Goal: Obtain resource: Obtain resource

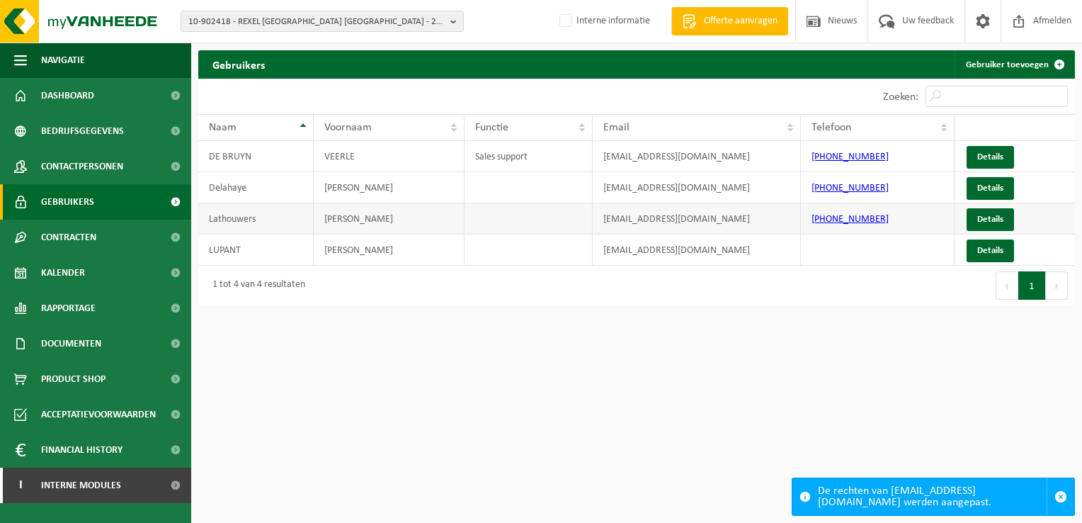
click at [308, 225] on td "Lathouwers" at bounding box center [255, 218] width 115 height 31
click at [994, 217] on link "Details" at bounding box center [990, 219] width 47 height 23
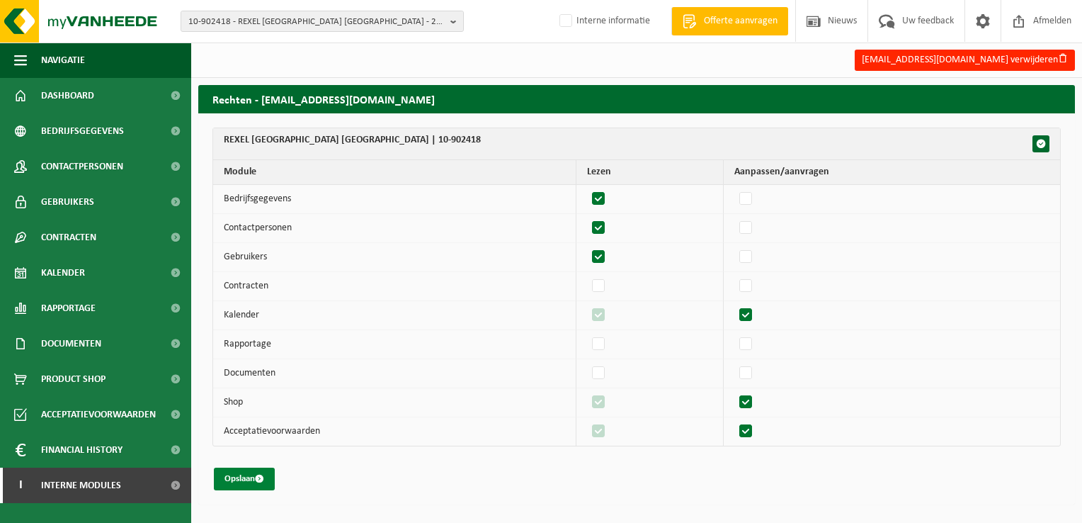
click at [236, 473] on button "Opslaan" at bounding box center [244, 478] width 61 height 23
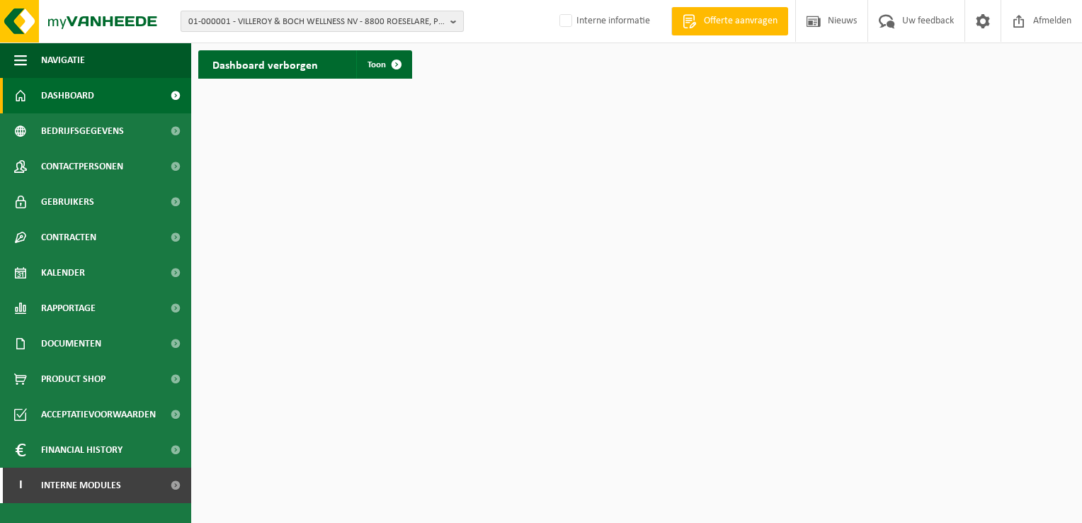
click at [216, 18] on span "01-000001 - VILLEROY & BOCH WELLNESS NV - 8800 ROESELARE, POPULIERSTRAAT 1" at bounding box center [316, 21] width 256 height 21
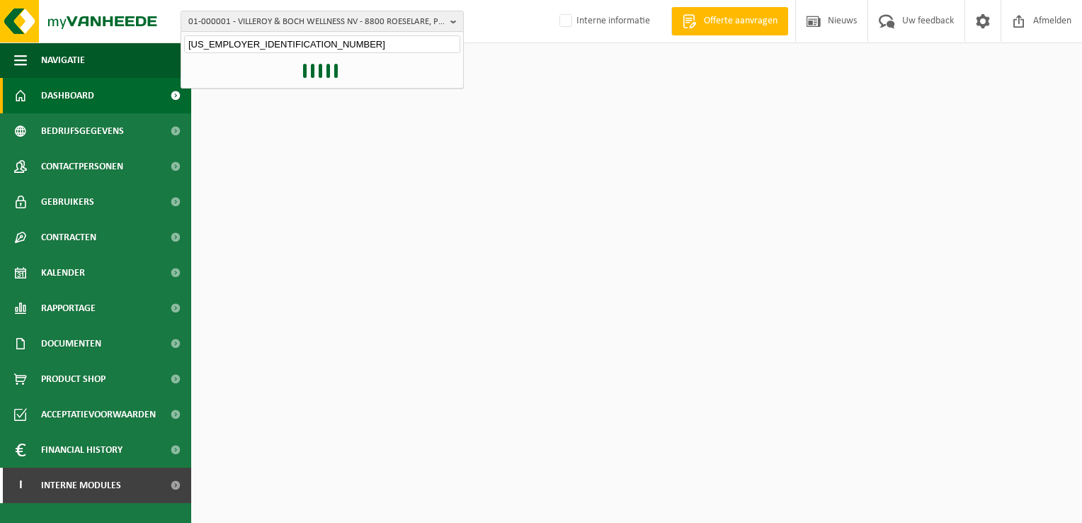
type input "10-1845404"
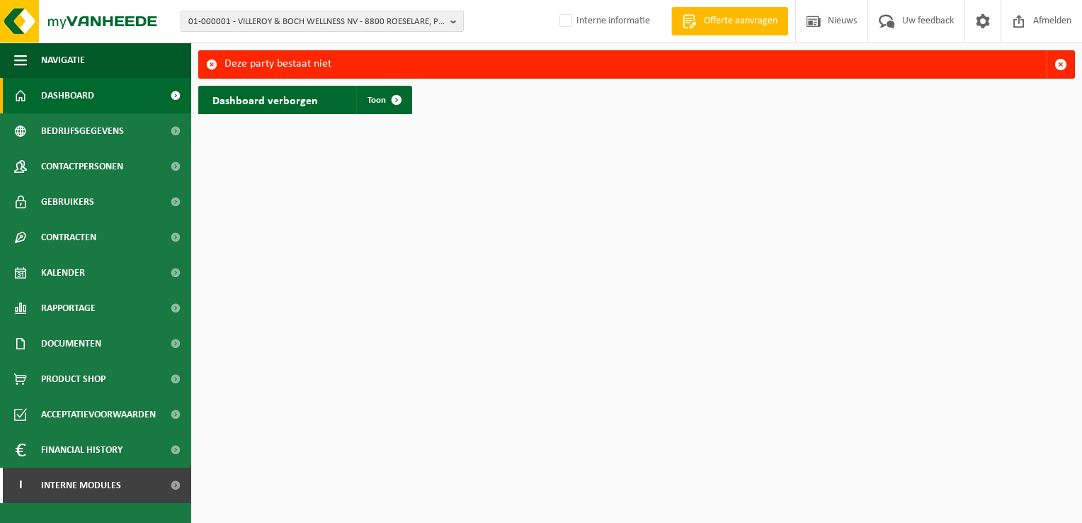
click at [346, 18] on span "01-000001 - VILLEROY & BOCH WELLNESS NV - 8800 ROESELARE, POPULIERSTRAAT 1" at bounding box center [316, 21] width 256 height 21
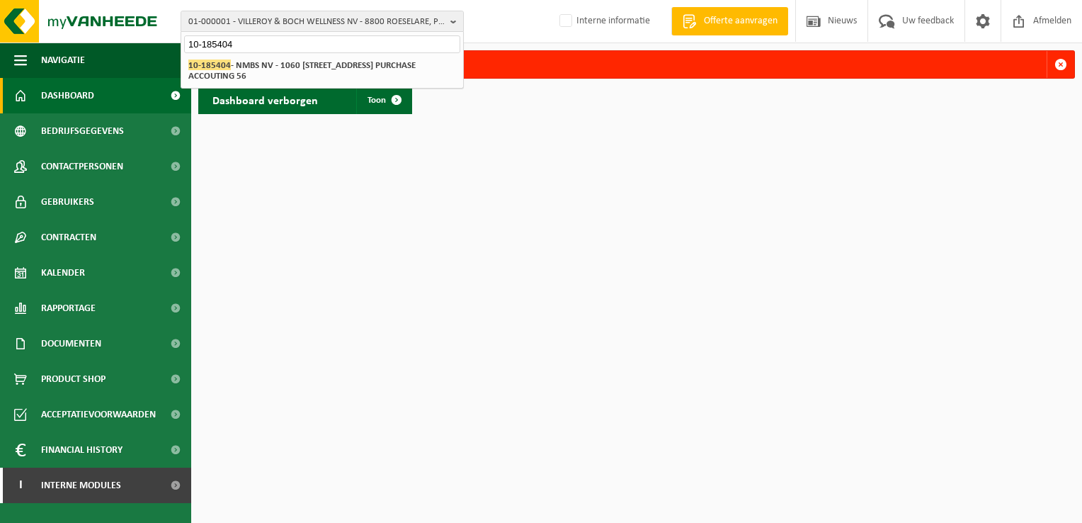
type input "10-185404"
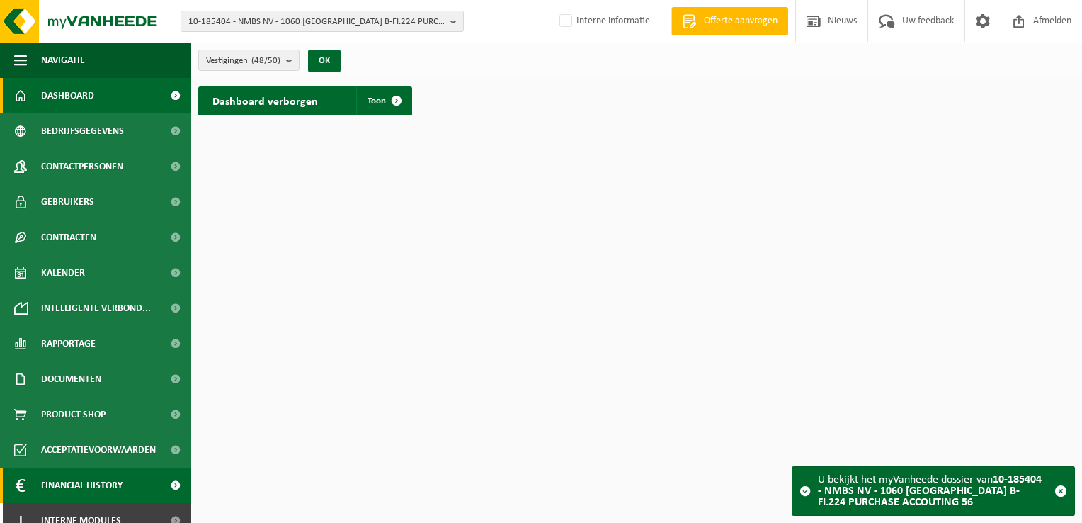
click at [69, 484] on span "Financial History" at bounding box center [81, 484] width 81 height 35
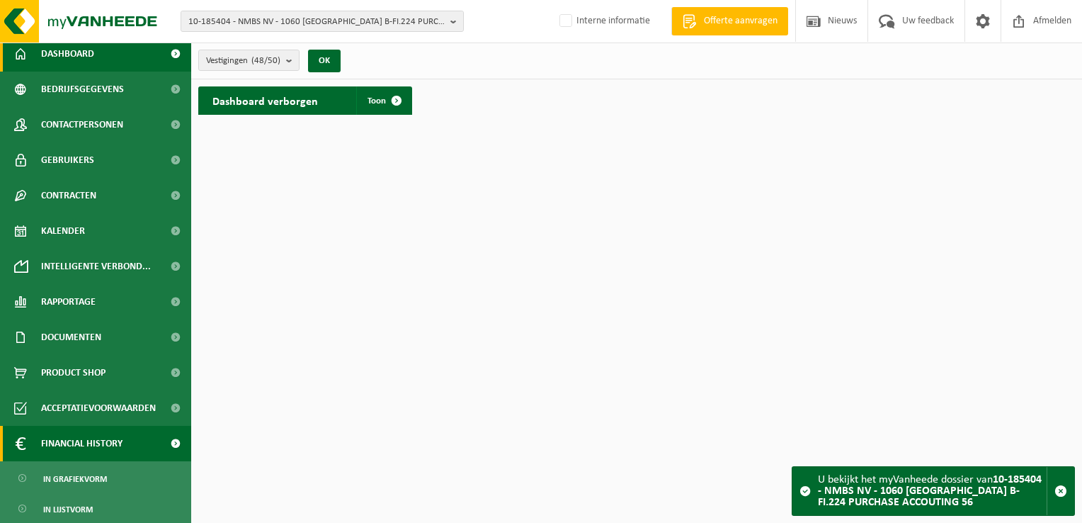
scroll to position [79, 0]
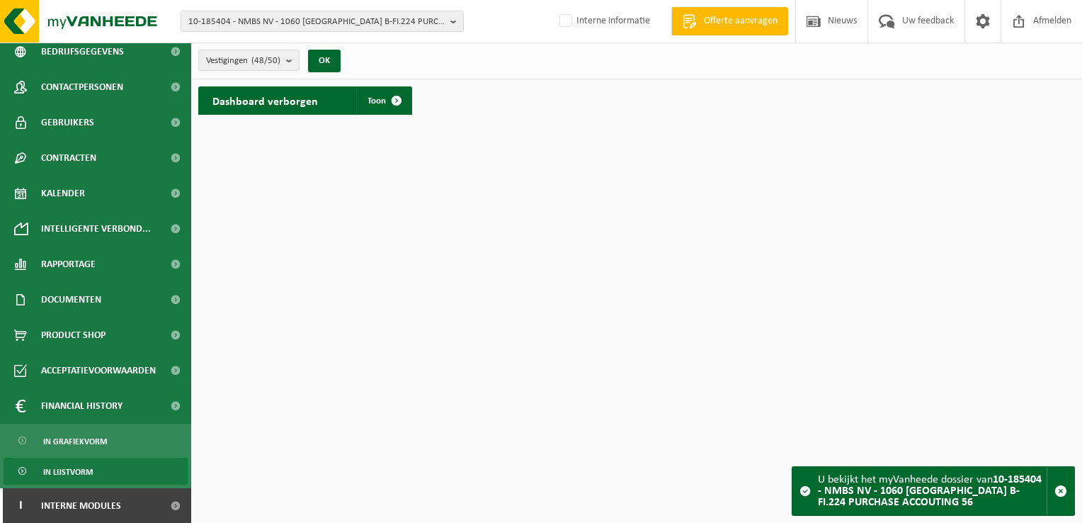
click at [82, 472] on span "In lijstvorm" at bounding box center [68, 471] width 50 height 27
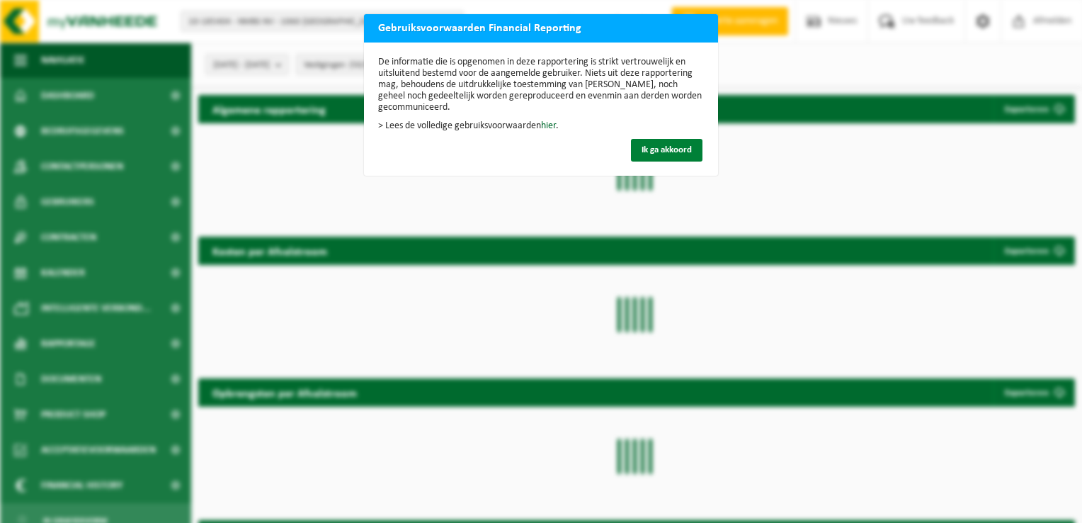
click at [666, 145] on span "Ik ga akkoord" at bounding box center [667, 149] width 50 height 9
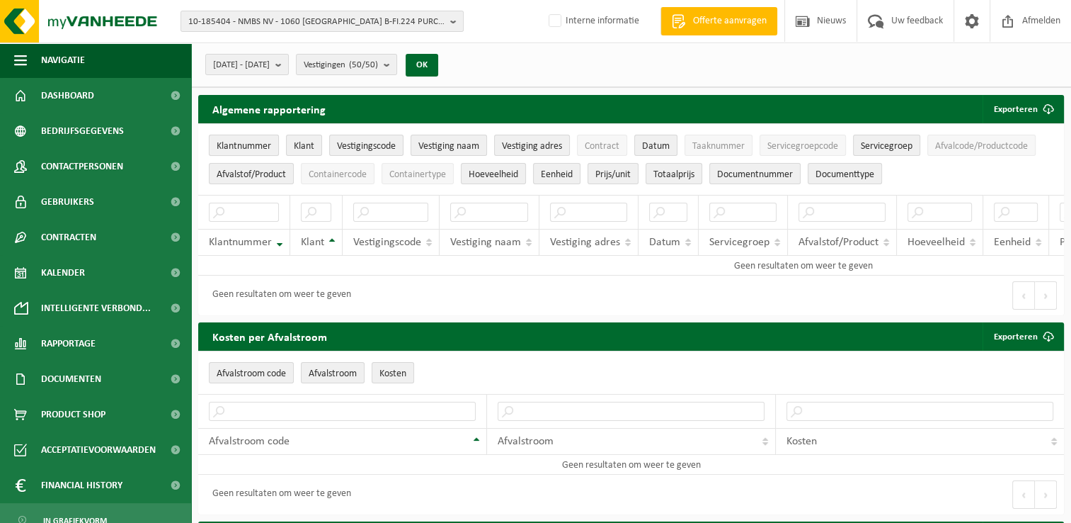
click at [235, 144] on span "Klantnummer" at bounding box center [244, 146] width 55 height 11
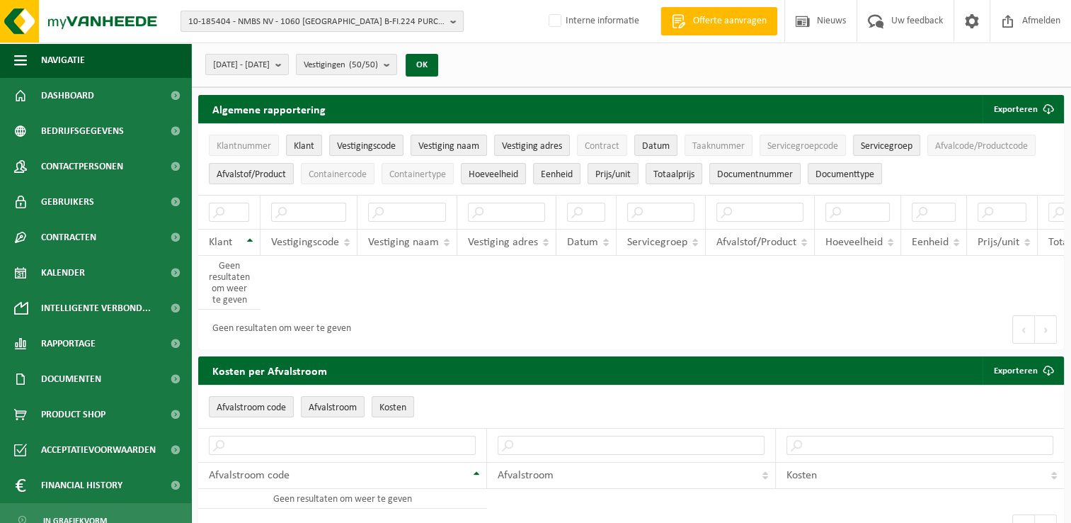
click at [452, 21] on b "button" at bounding box center [456, 21] width 13 height 20
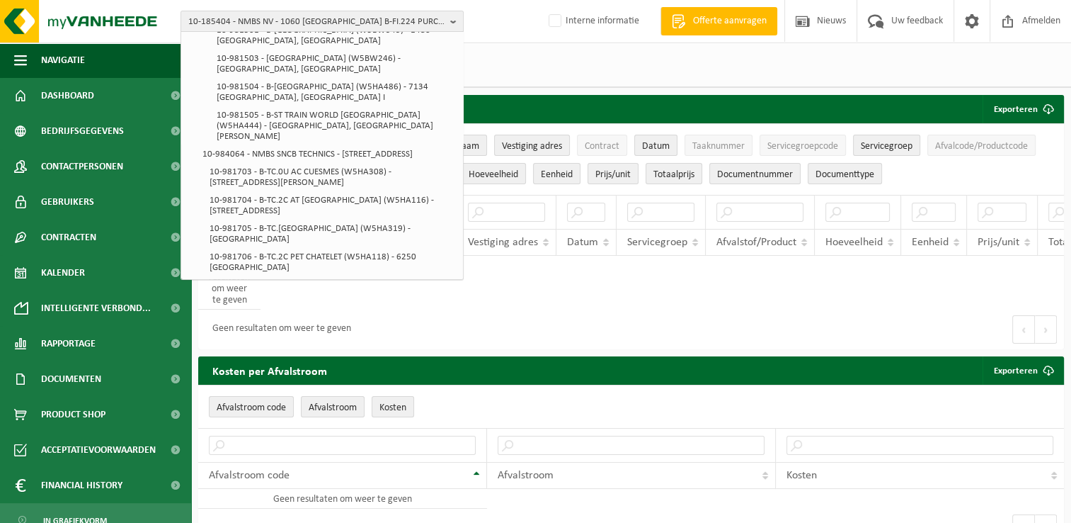
scroll to position [1178, 0]
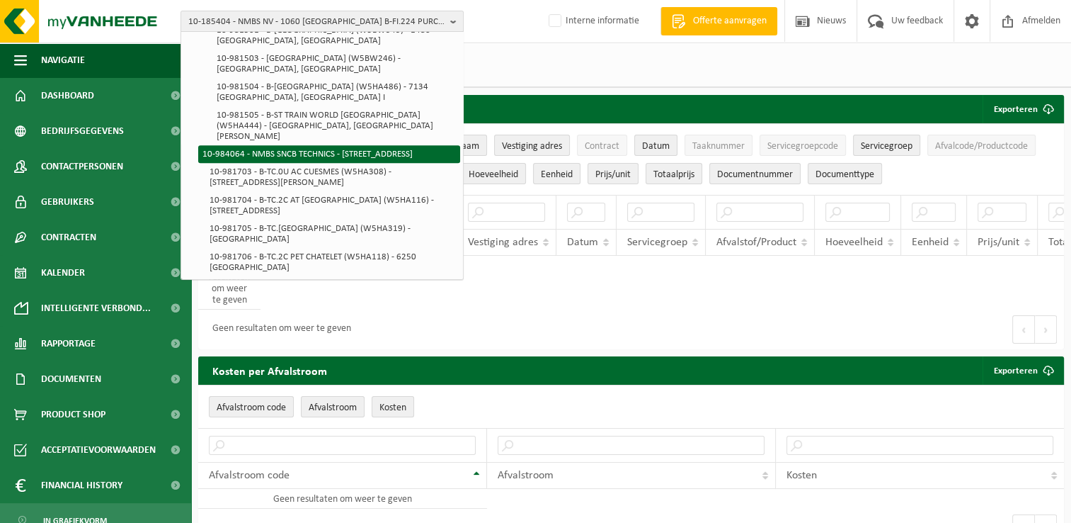
click at [382, 149] on li "10-984064 - NMBS SNCB TECHNICS - [STREET_ADDRESS]" at bounding box center [329, 154] width 262 height 18
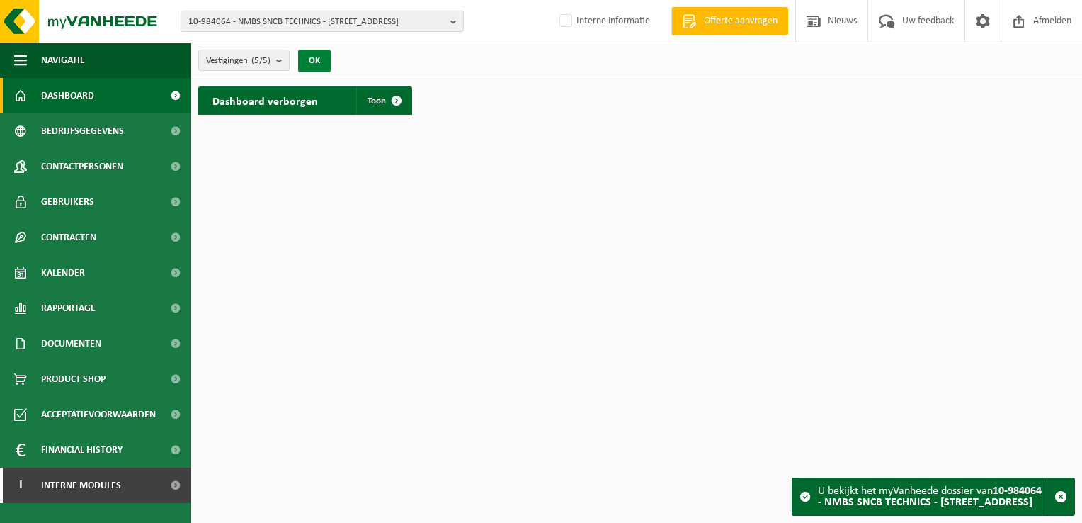
click at [314, 62] on button "OK" at bounding box center [314, 61] width 33 height 23
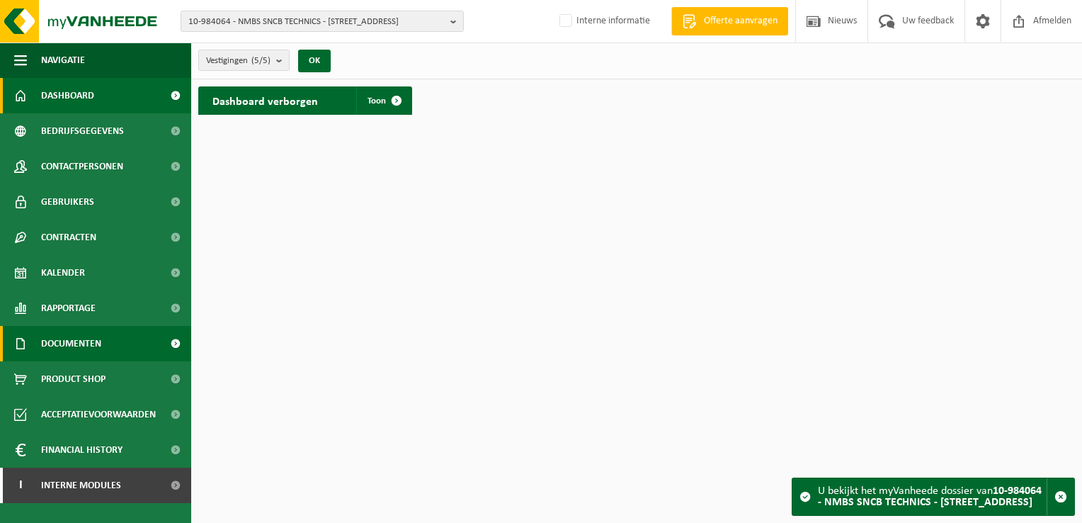
click at [76, 339] on span "Documenten" at bounding box center [71, 343] width 60 height 35
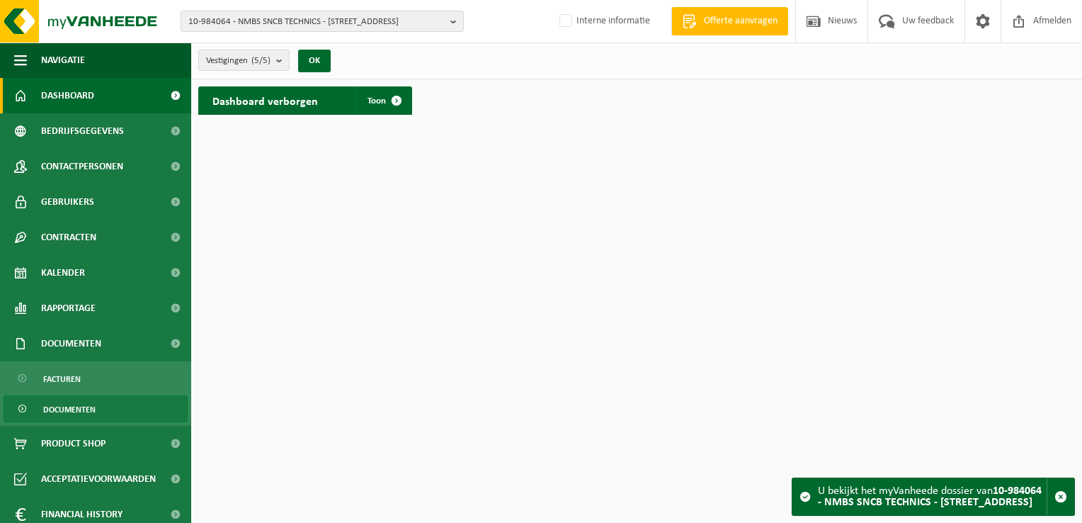
click at [77, 410] on span "Documenten" at bounding box center [69, 409] width 52 height 27
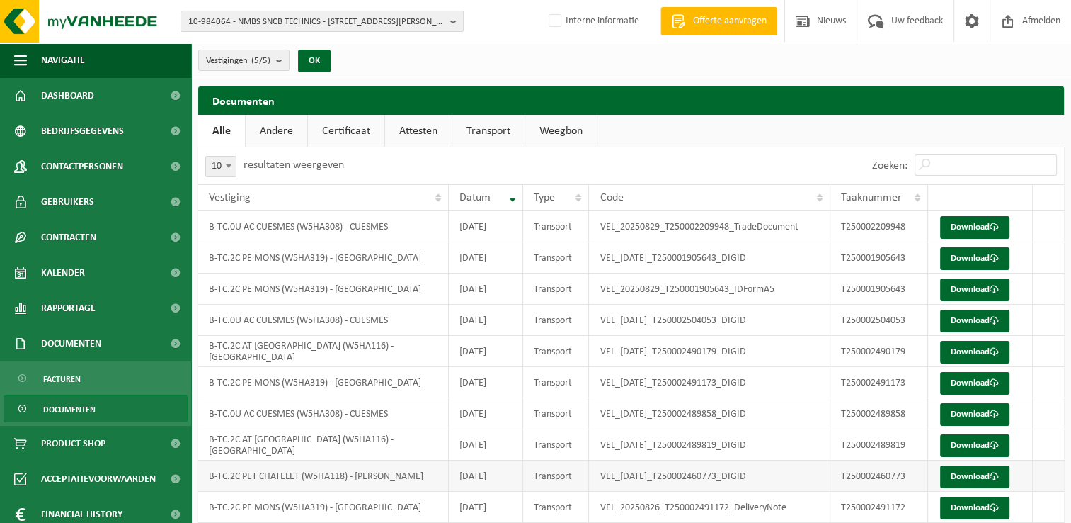
click at [768, 476] on td "VEL_2025-08-26_T250002460773_DIGID" at bounding box center [709, 475] width 241 height 31
click at [768, 474] on td "VEL_[DATE]_T250002460773_DIGID" at bounding box center [709, 475] width 241 height 31
click at [702, 316] on td "VEL_2025-08-28_T250002504053_DIGID" at bounding box center [709, 319] width 241 height 31
click at [63, 199] on span "Gebruikers" at bounding box center [67, 201] width 53 height 35
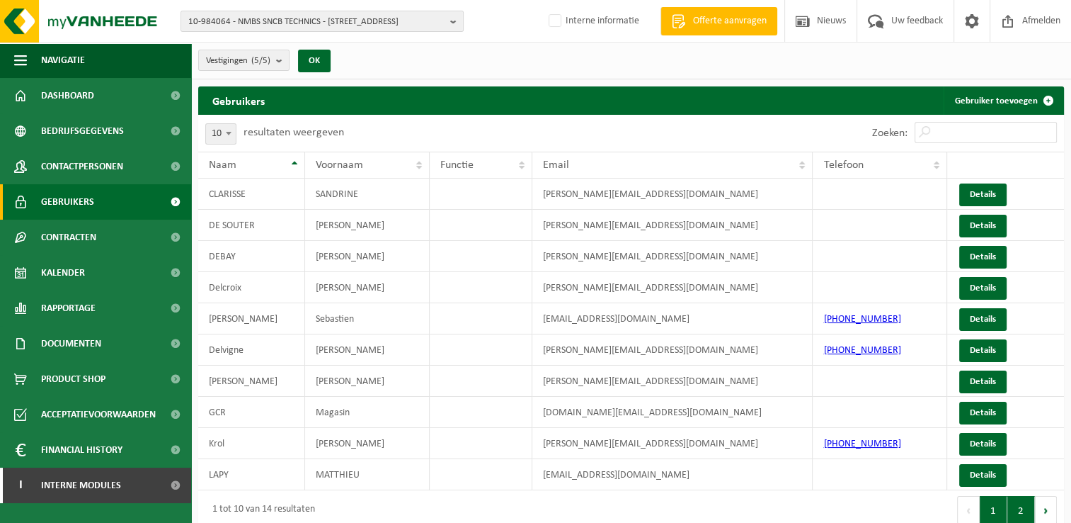
click at [1012, 514] on button "2" at bounding box center [1022, 510] width 28 height 28
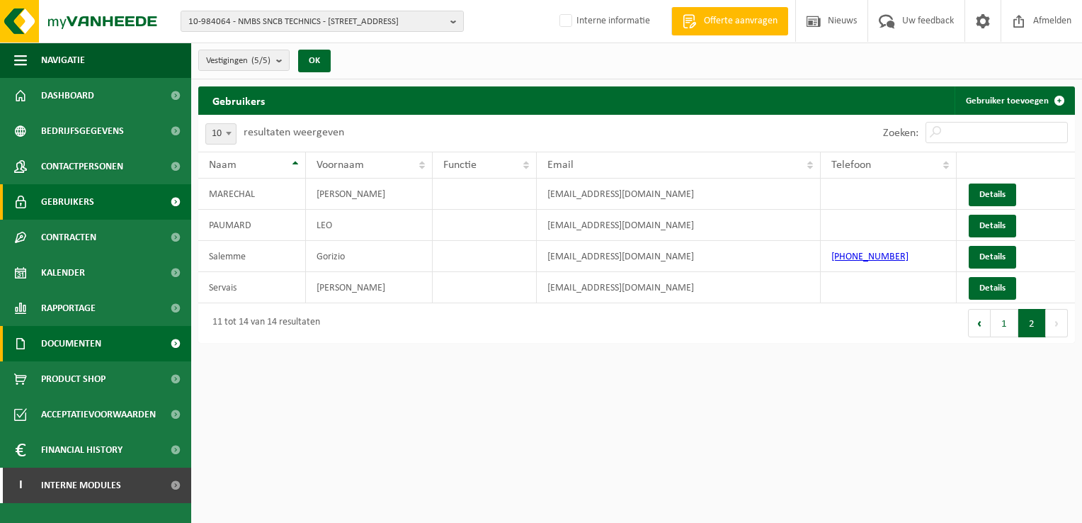
click at [73, 341] on span "Documenten" at bounding box center [71, 343] width 60 height 35
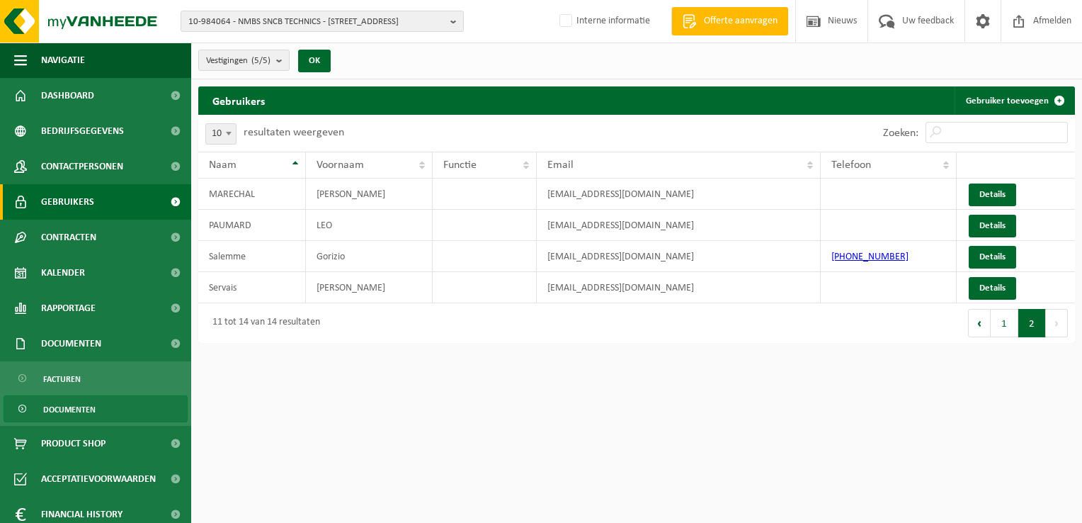
click at [76, 411] on span "Documenten" at bounding box center [69, 409] width 52 height 27
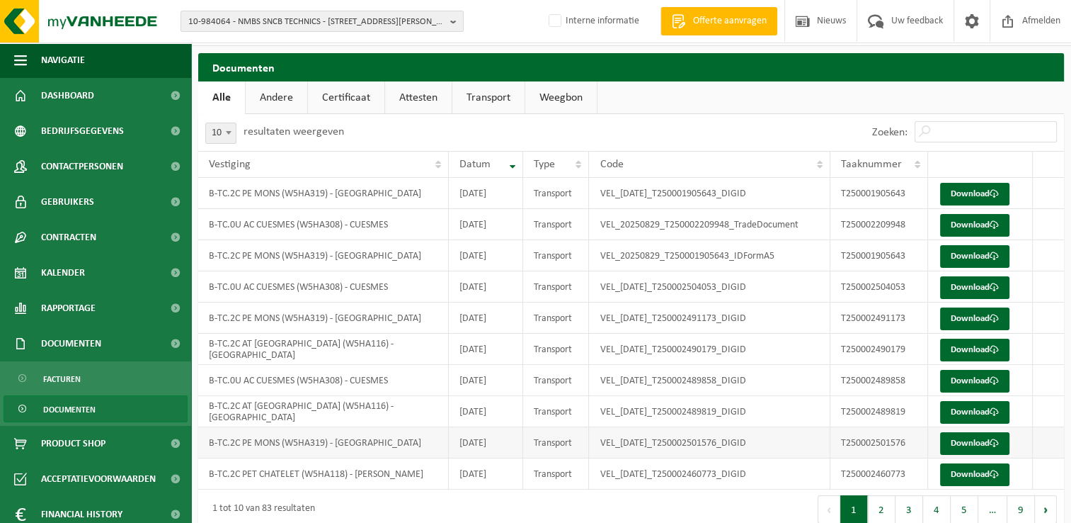
scroll to position [51, 0]
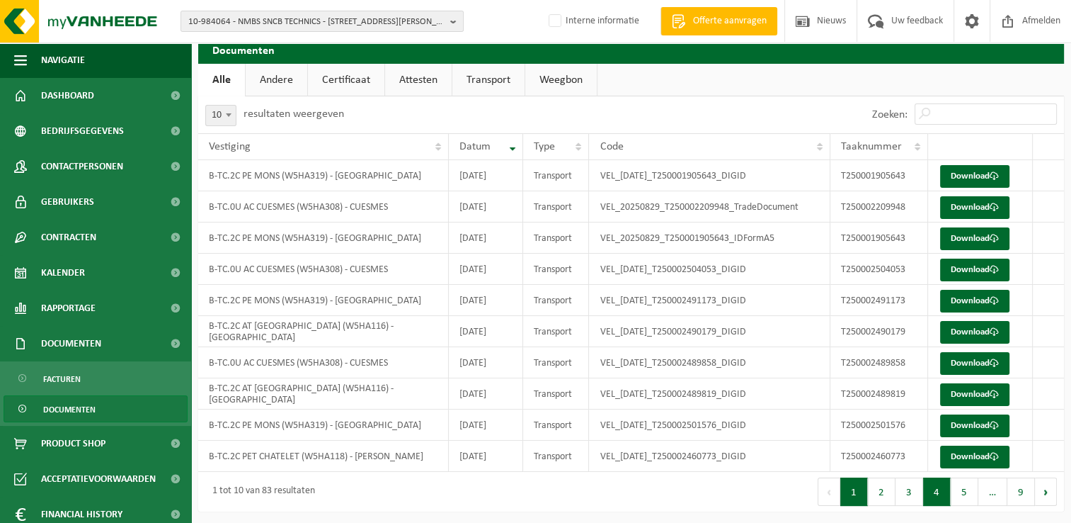
click at [930, 494] on button "4" at bounding box center [937, 491] width 28 height 28
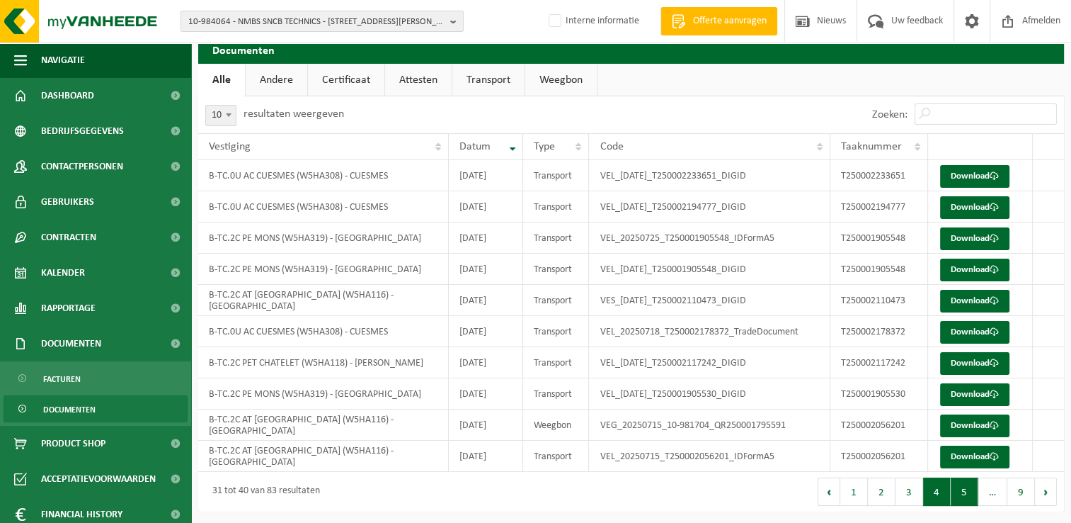
click at [971, 496] on button "5" at bounding box center [965, 491] width 28 height 28
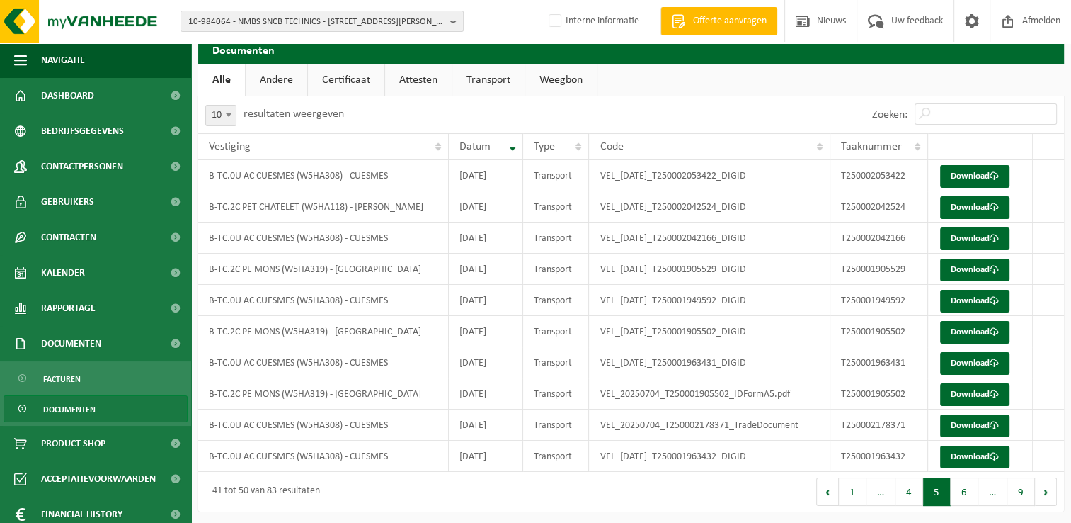
click at [280, 81] on link "Andere" at bounding box center [277, 80] width 62 height 33
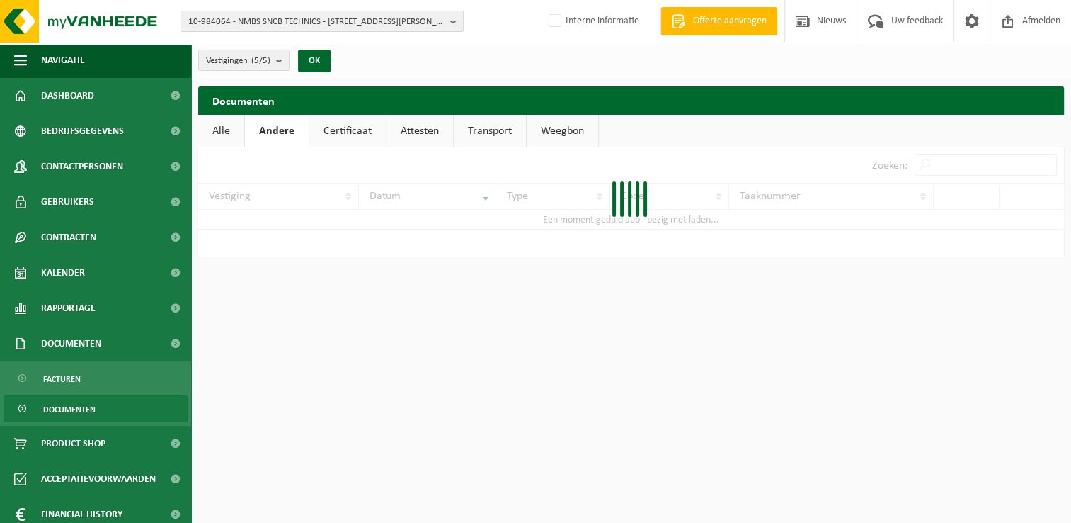
scroll to position [0, 0]
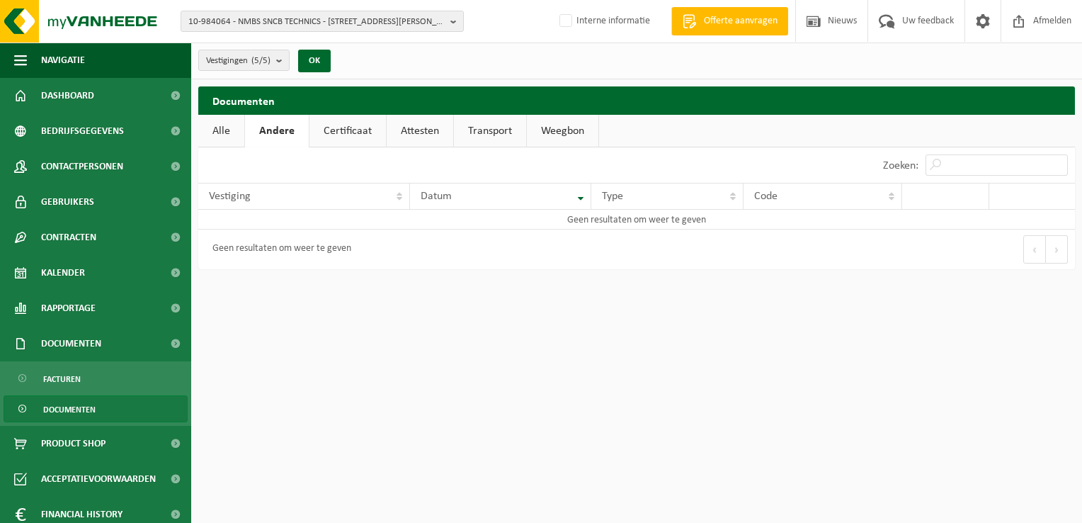
click at [361, 128] on link "Certificaat" at bounding box center [347, 131] width 76 height 33
click at [397, 130] on link "Attesten" at bounding box center [418, 131] width 67 height 33
click at [473, 138] on link "Transport" at bounding box center [491, 131] width 72 height 33
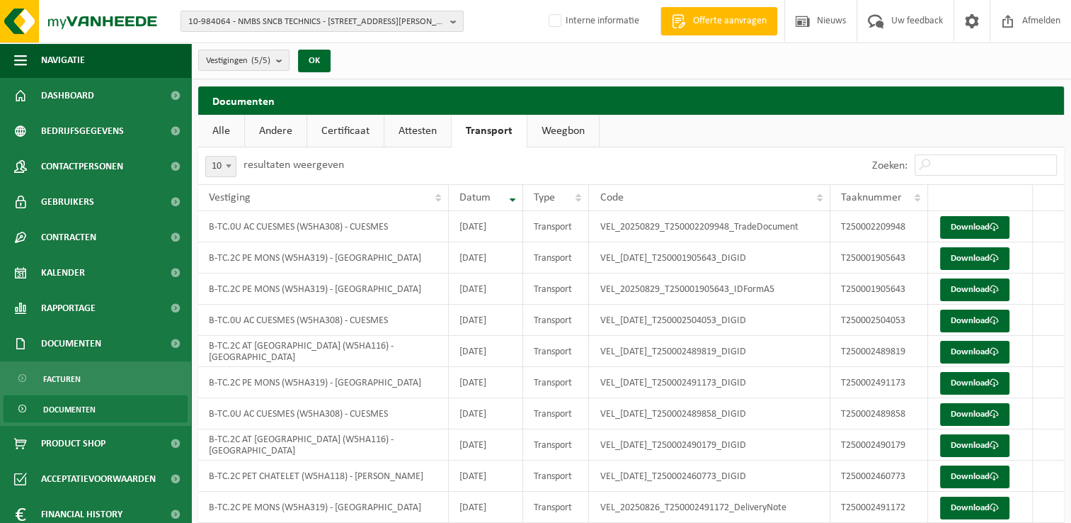
click at [566, 137] on link "Weegbon" at bounding box center [564, 131] width 72 height 33
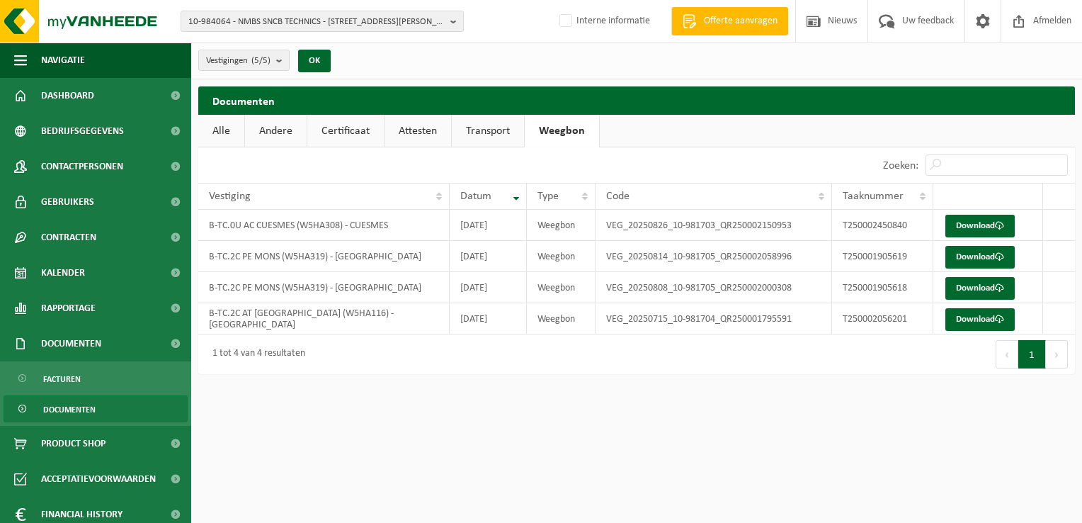
click at [229, 132] on link "Alle" at bounding box center [221, 131] width 46 height 33
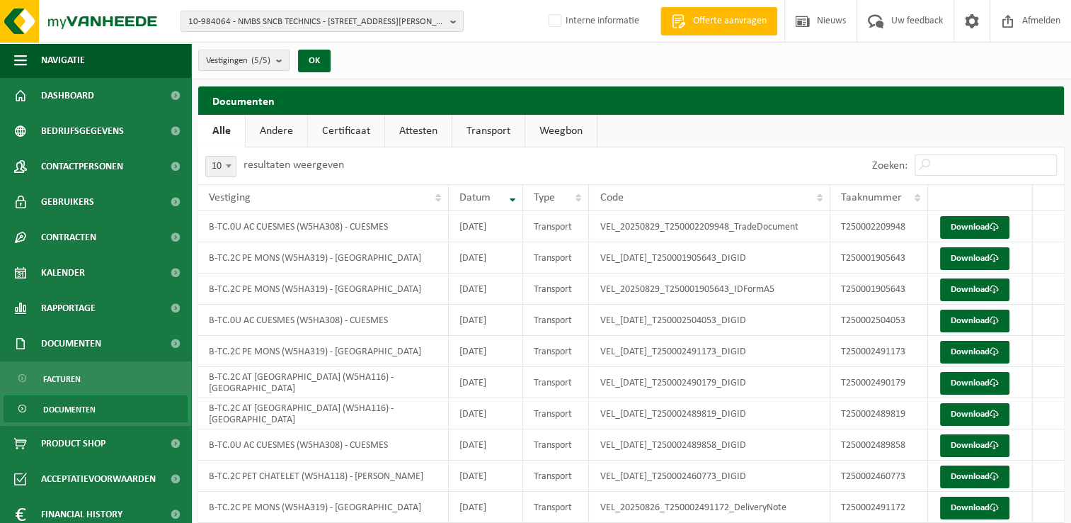
click at [280, 59] on b "submit" at bounding box center [282, 60] width 13 height 20
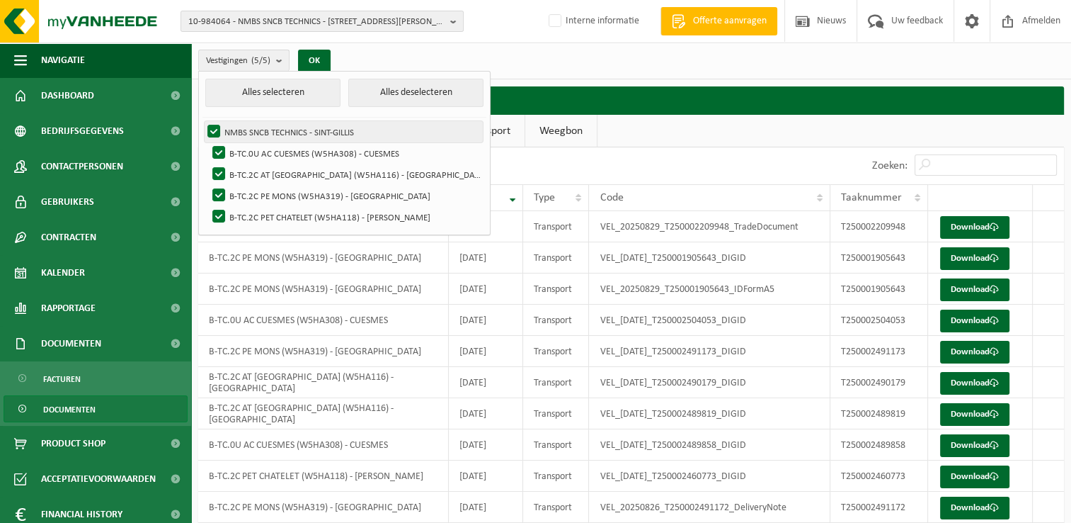
click at [217, 130] on label "NMBS SNCB TECHNICS - SINT-GILLIS" at bounding box center [344, 131] width 278 height 21
click at [203, 121] on input "NMBS SNCB TECHNICS - SINT-GILLIS" at bounding box center [202, 120] width 1 height 1
checkbox input "false"
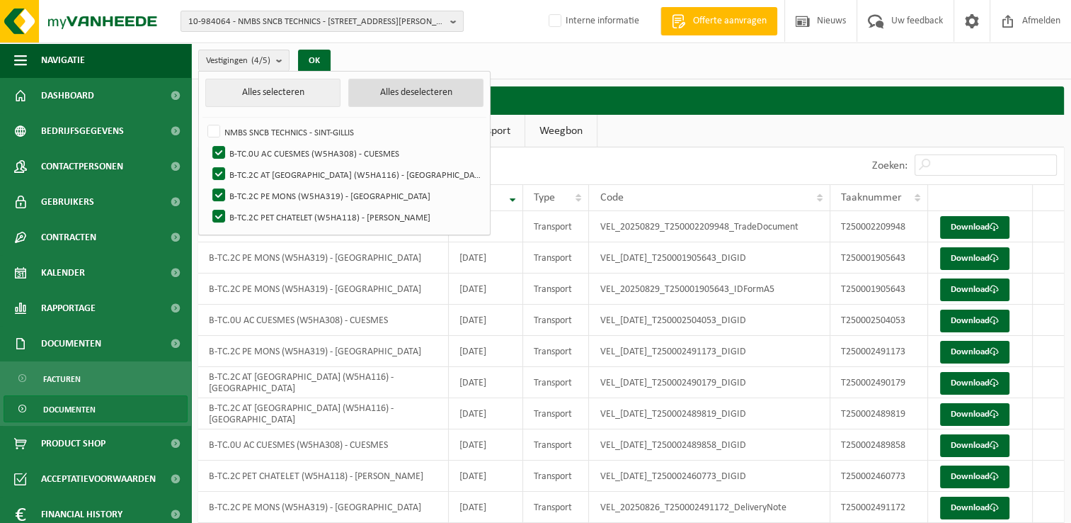
click at [348, 82] on button "Alles deselecteren" at bounding box center [415, 93] width 135 height 28
checkbox input "false"
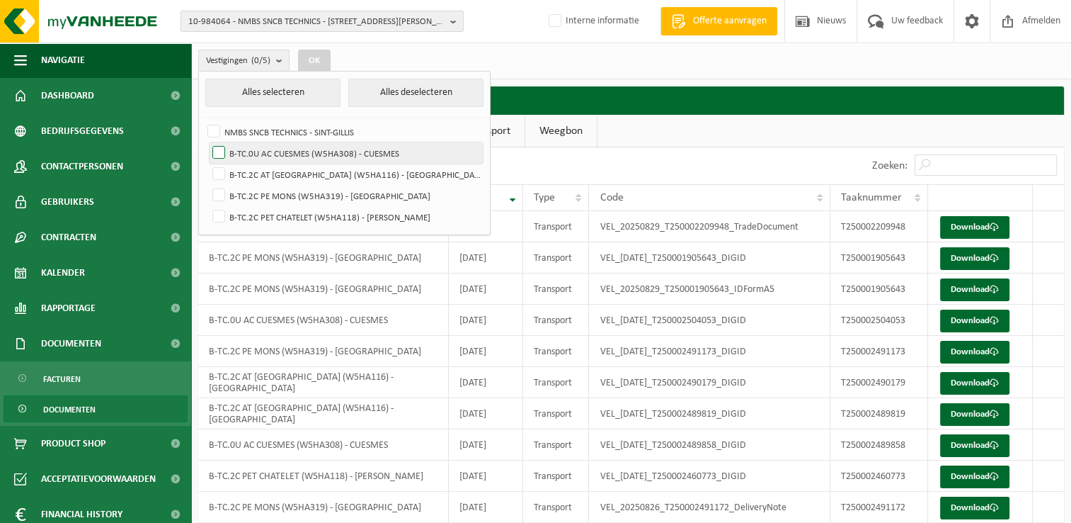
click at [215, 154] on label "B-TC.0U AC CUESMES (W5HA308) - CUESMES" at bounding box center [346, 152] width 273 height 21
click at [207, 142] on input "B-TC.0U AC CUESMES (W5HA308) - CUESMES" at bounding box center [207, 142] width 1 height 1
checkbox input "true"
click at [319, 58] on button "OK" at bounding box center [314, 61] width 33 height 23
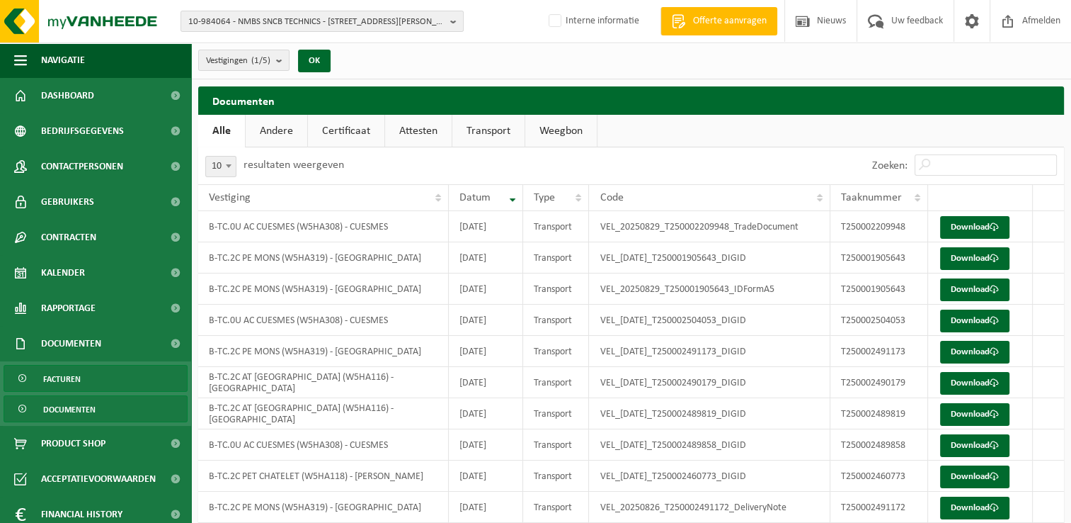
click at [66, 378] on span "Facturen" at bounding box center [62, 378] width 38 height 27
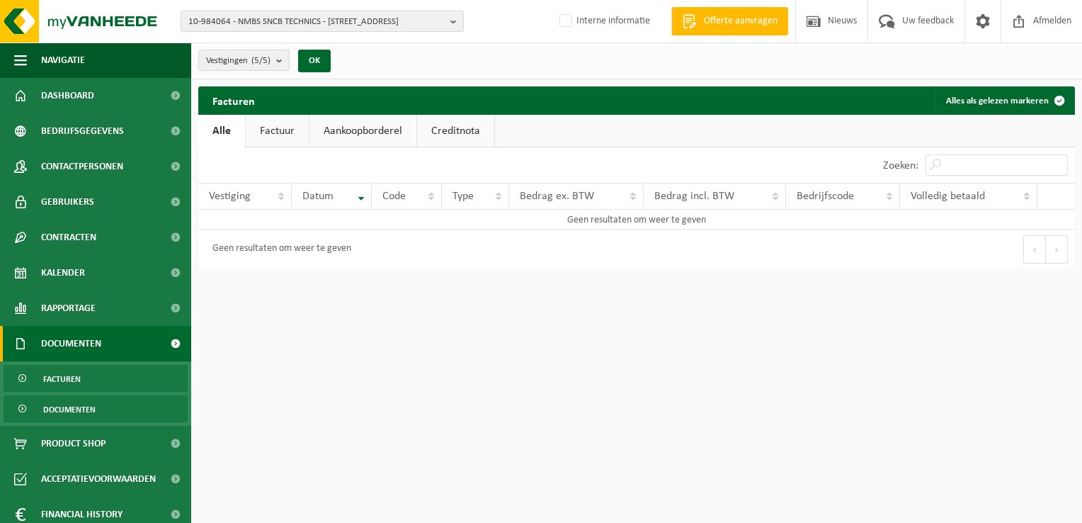
click at [60, 415] on span "Documenten" at bounding box center [69, 409] width 52 height 27
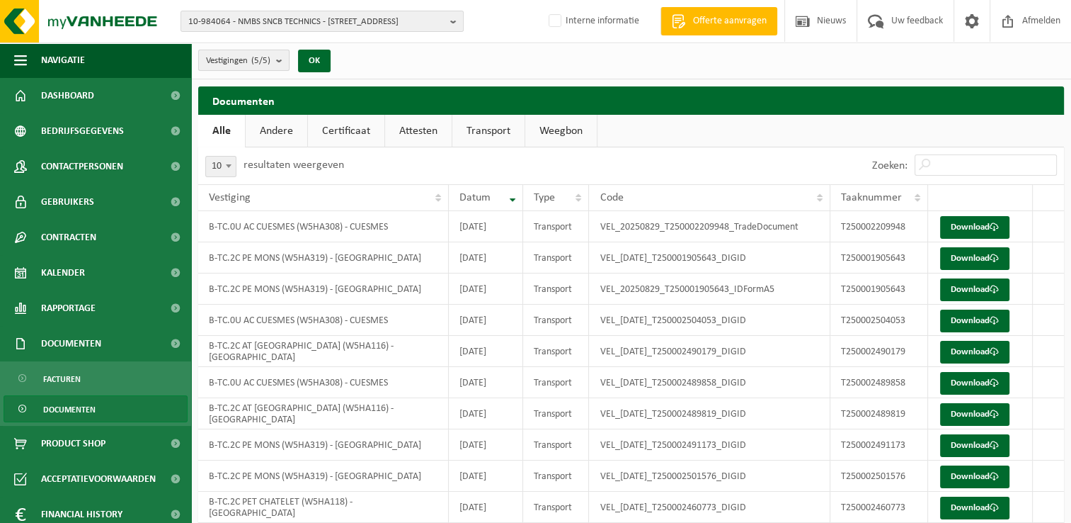
click at [287, 57] on b "submit" at bounding box center [282, 60] width 13 height 20
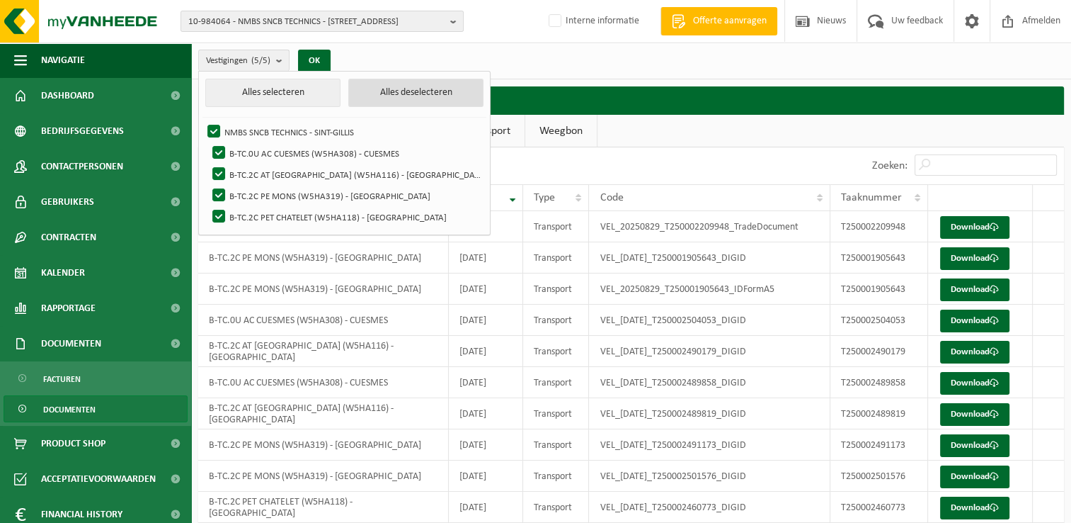
click at [355, 89] on button "Alles deselecteren" at bounding box center [415, 93] width 135 height 28
checkbox input "false"
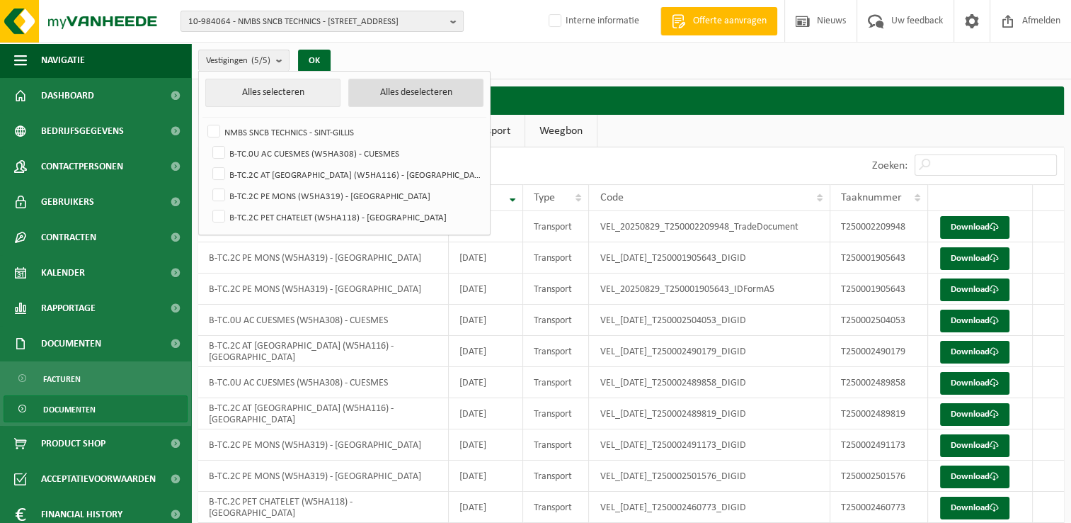
checkbox input "false"
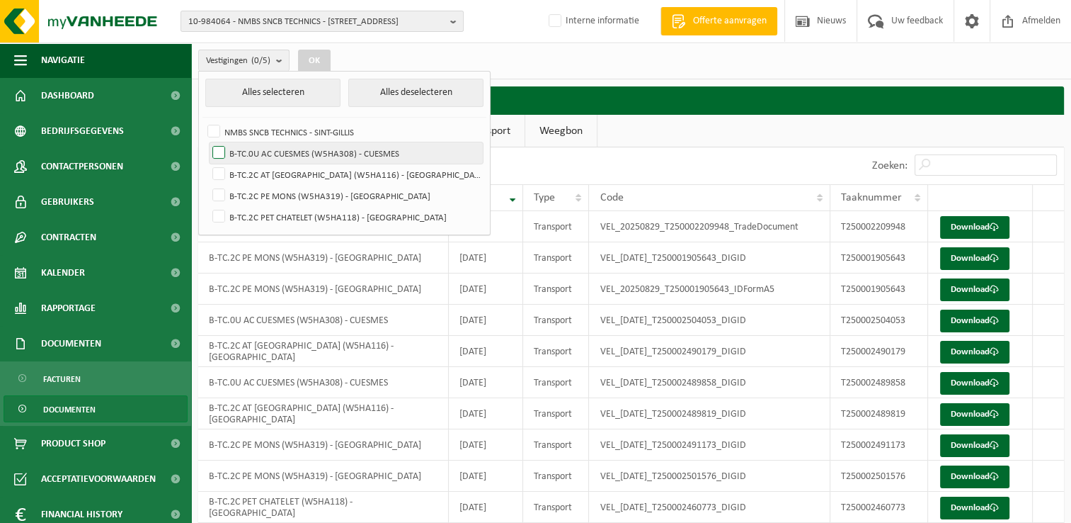
click at [222, 154] on label "B-TC.0U AC CUESMES (W5HA308) - CUESMES" at bounding box center [346, 152] width 273 height 21
click at [207, 142] on input "B-TC.0U AC CUESMES (W5HA308) - CUESMES" at bounding box center [207, 142] width 1 height 1
checkbox input "true"
click at [319, 58] on button "OK" at bounding box center [314, 61] width 33 height 23
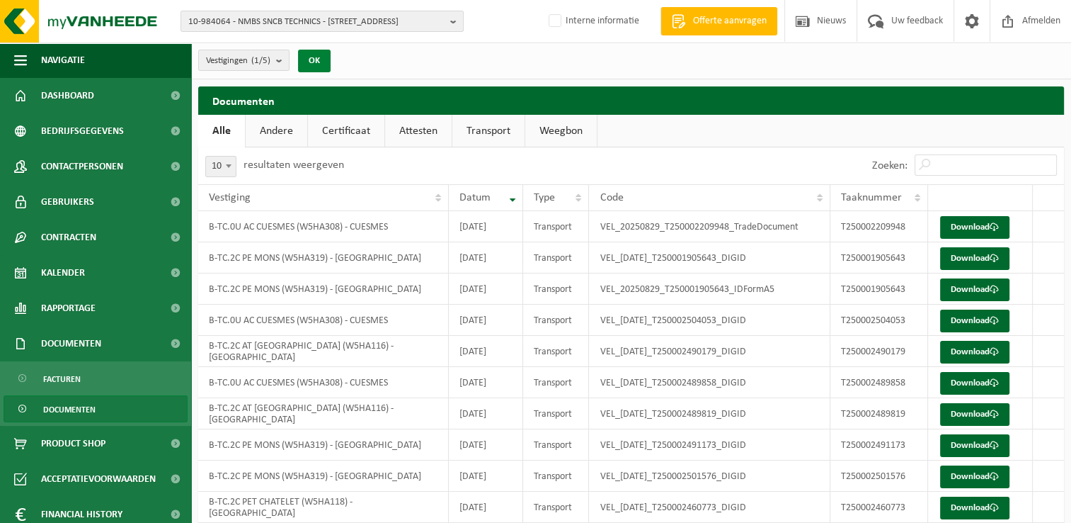
click at [319, 58] on button "OK" at bounding box center [314, 61] width 33 height 23
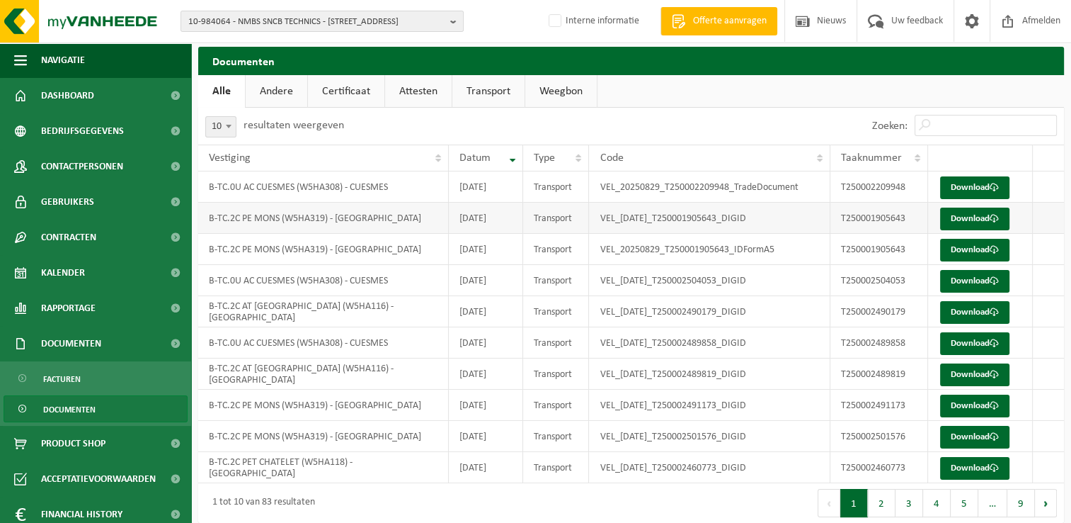
scroll to position [51, 0]
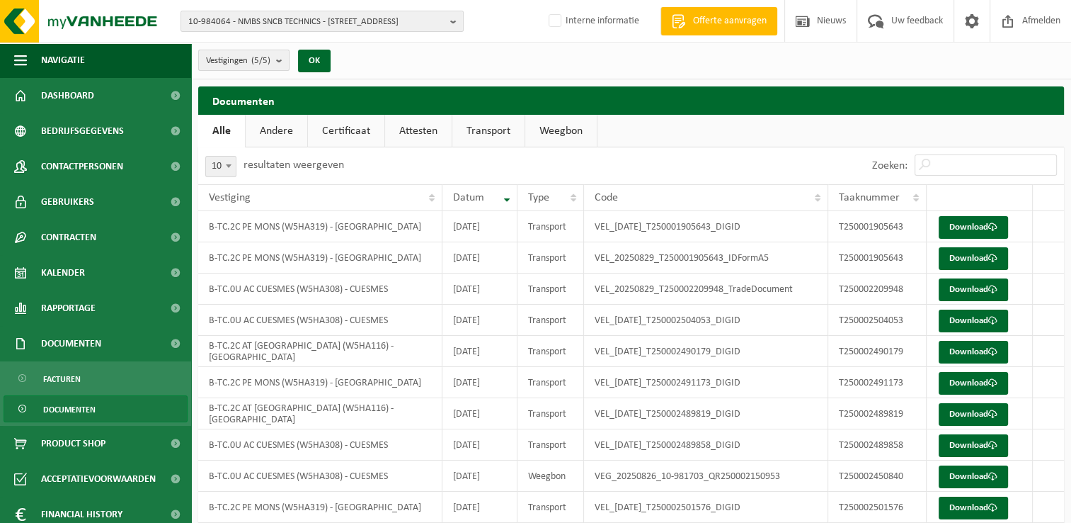
click at [283, 60] on b "submit" at bounding box center [282, 60] width 13 height 20
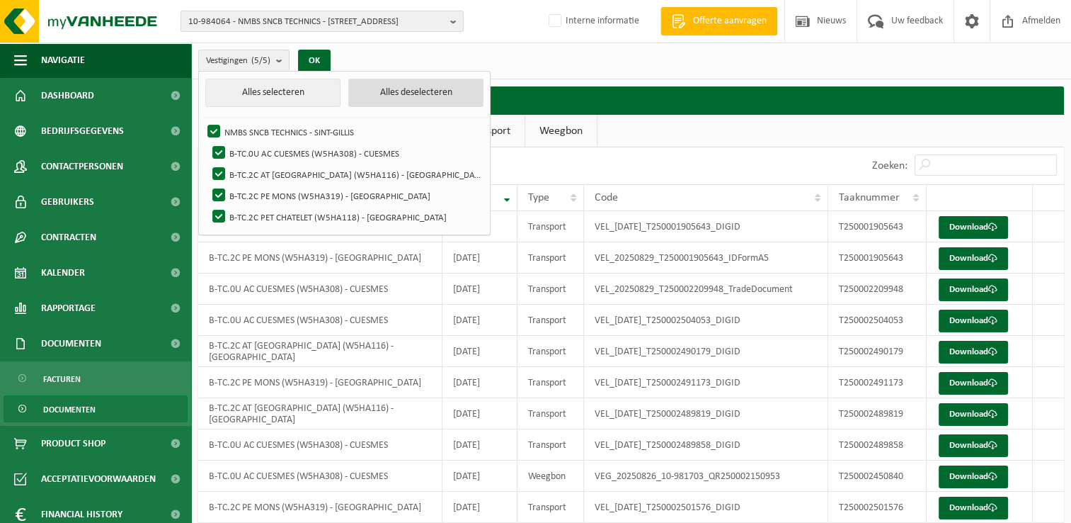
click at [348, 92] on button "Alles deselecteren" at bounding box center [415, 93] width 135 height 28
checkbox input "false"
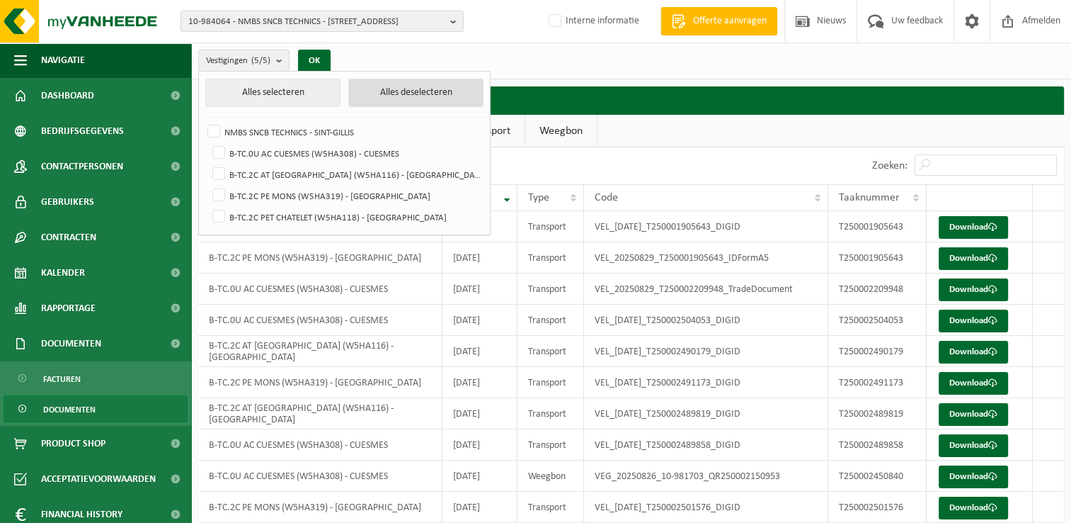
checkbox input "false"
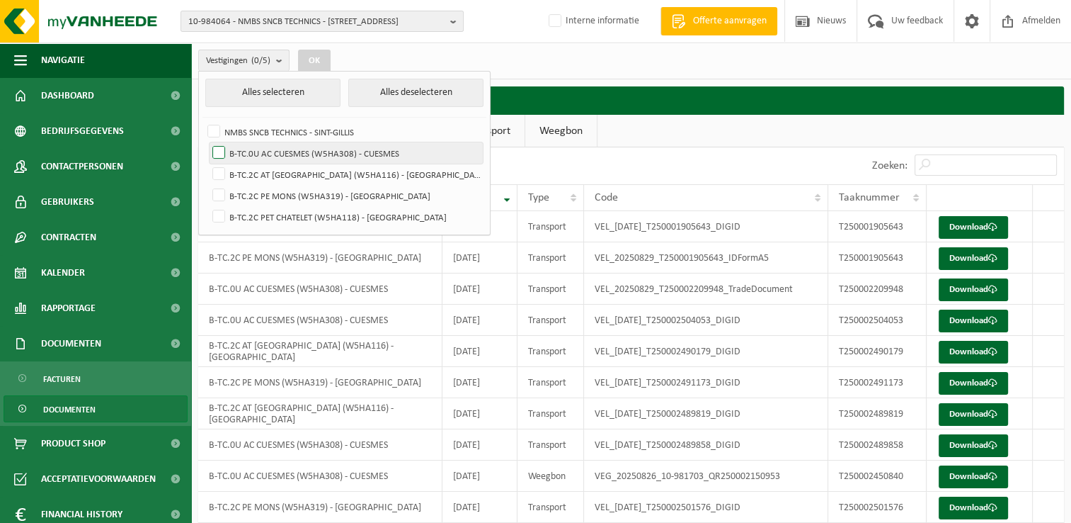
click at [223, 154] on label "B-TC.0U AC CUESMES (W5HA308) - CUESMES" at bounding box center [346, 152] width 273 height 21
click at [207, 142] on input "B-TC.0U AC CUESMES (W5HA308) - CUESMES" at bounding box center [207, 142] width 1 height 1
checkbox input "true"
click at [317, 53] on button "OK" at bounding box center [314, 61] width 33 height 23
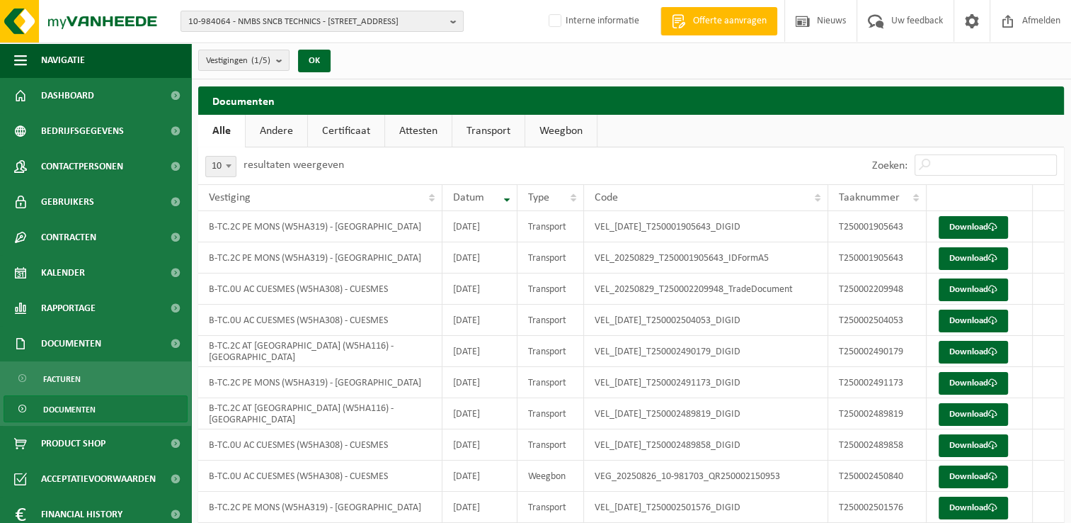
click at [555, 129] on link "Weegbon" at bounding box center [561, 131] width 72 height 33
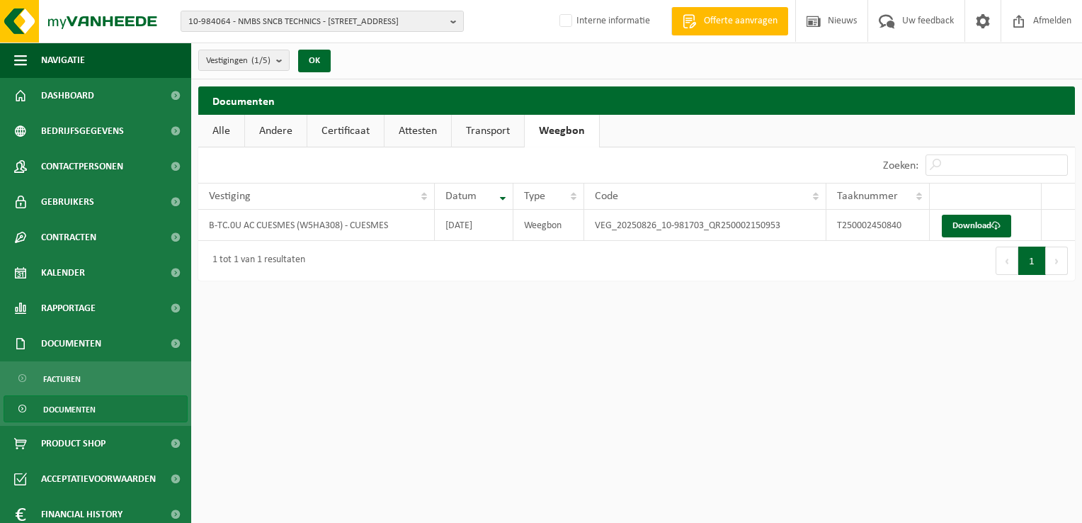
click at [217, 134] on link "Alle" at bounding box center [221, 131] width 46 height 33
